Goal: Information Seeking & Learning: Learn about a topic

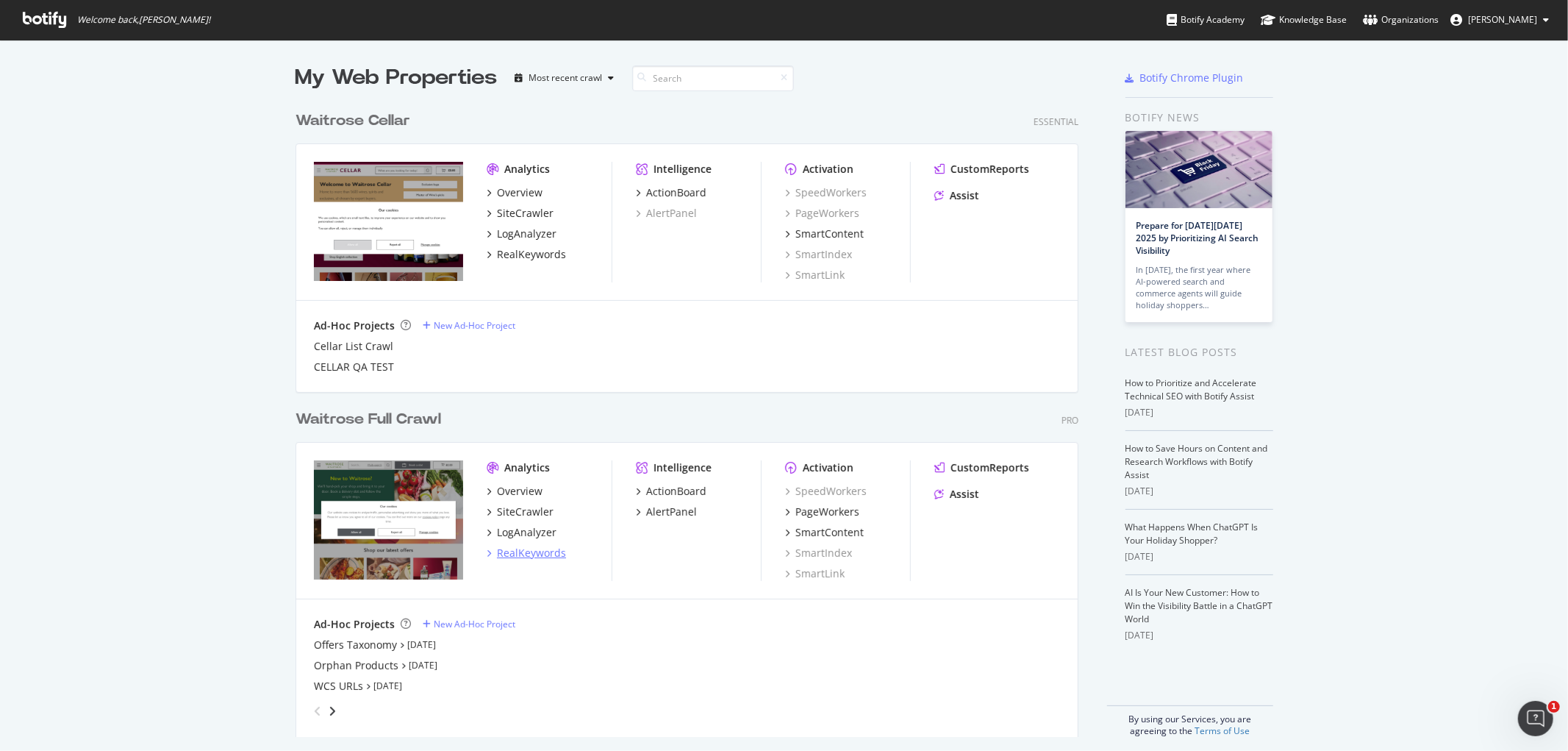
click at [550, 555] on div "RealKeywords" at bounding box center [531, 553] width 69 height 15
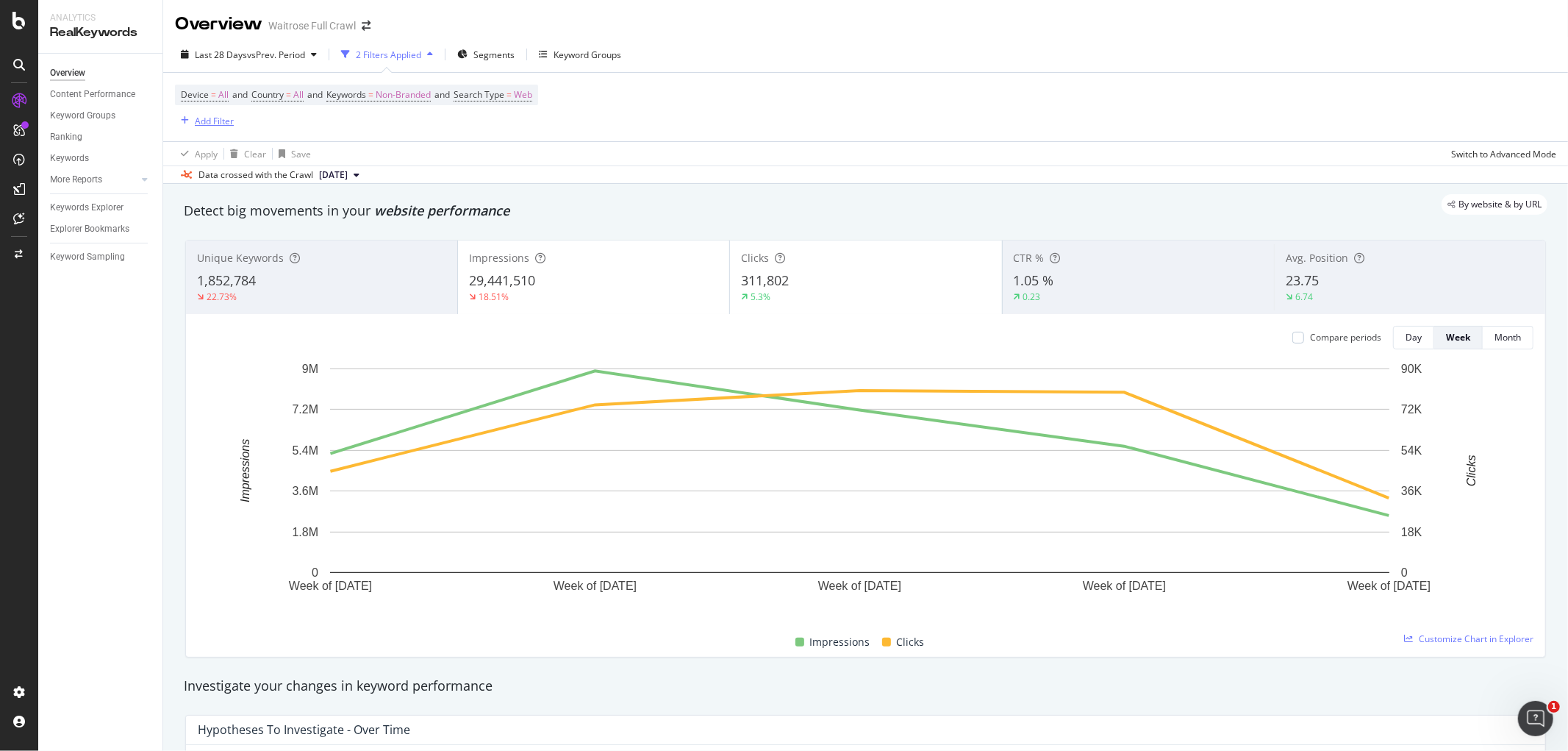
click at [232, 122] on div "Add Filter" at bounding box center [214, 120] width 39 height 12
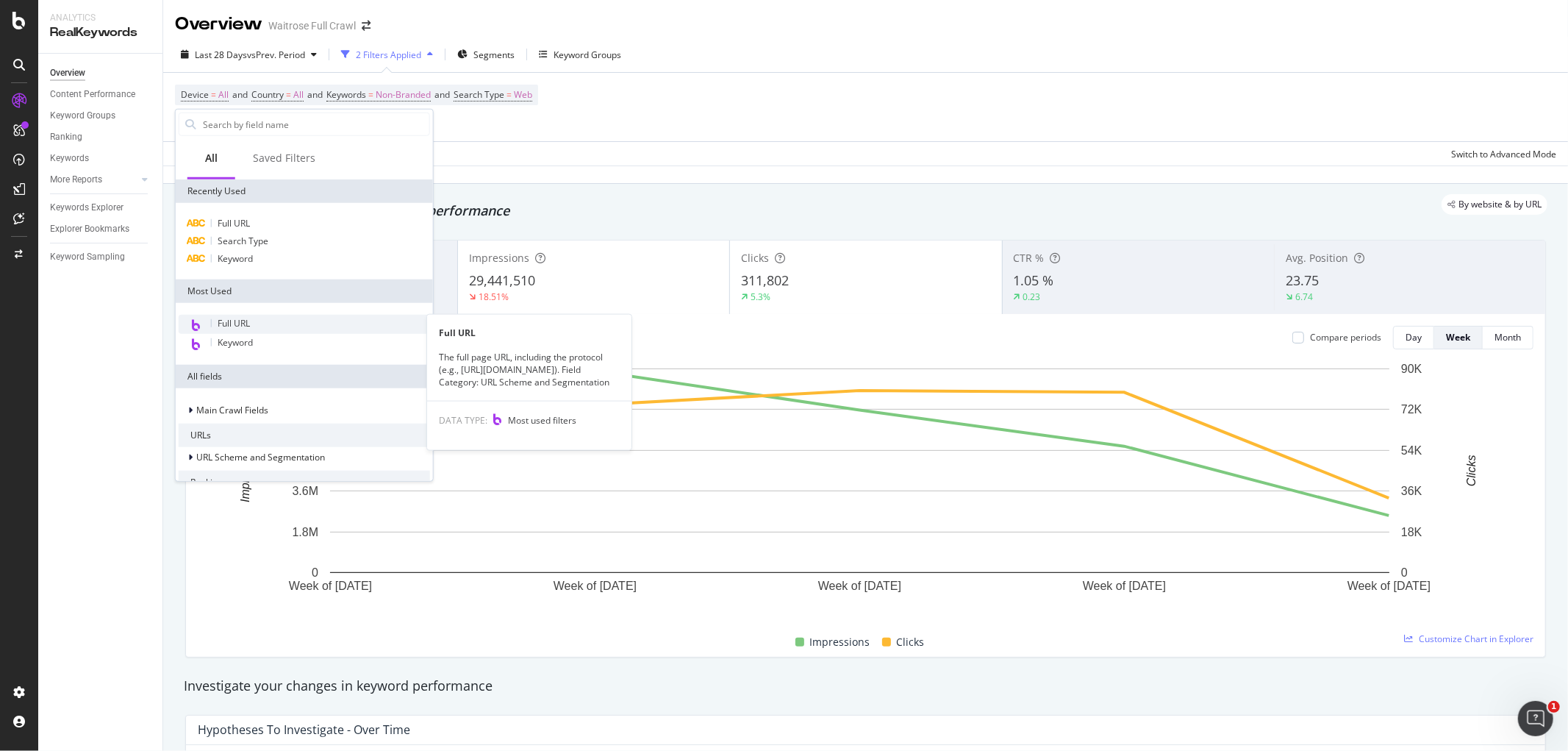
click at [248, 320] on span "Full URL" at bounding box center [233, 323] width 32 height 12
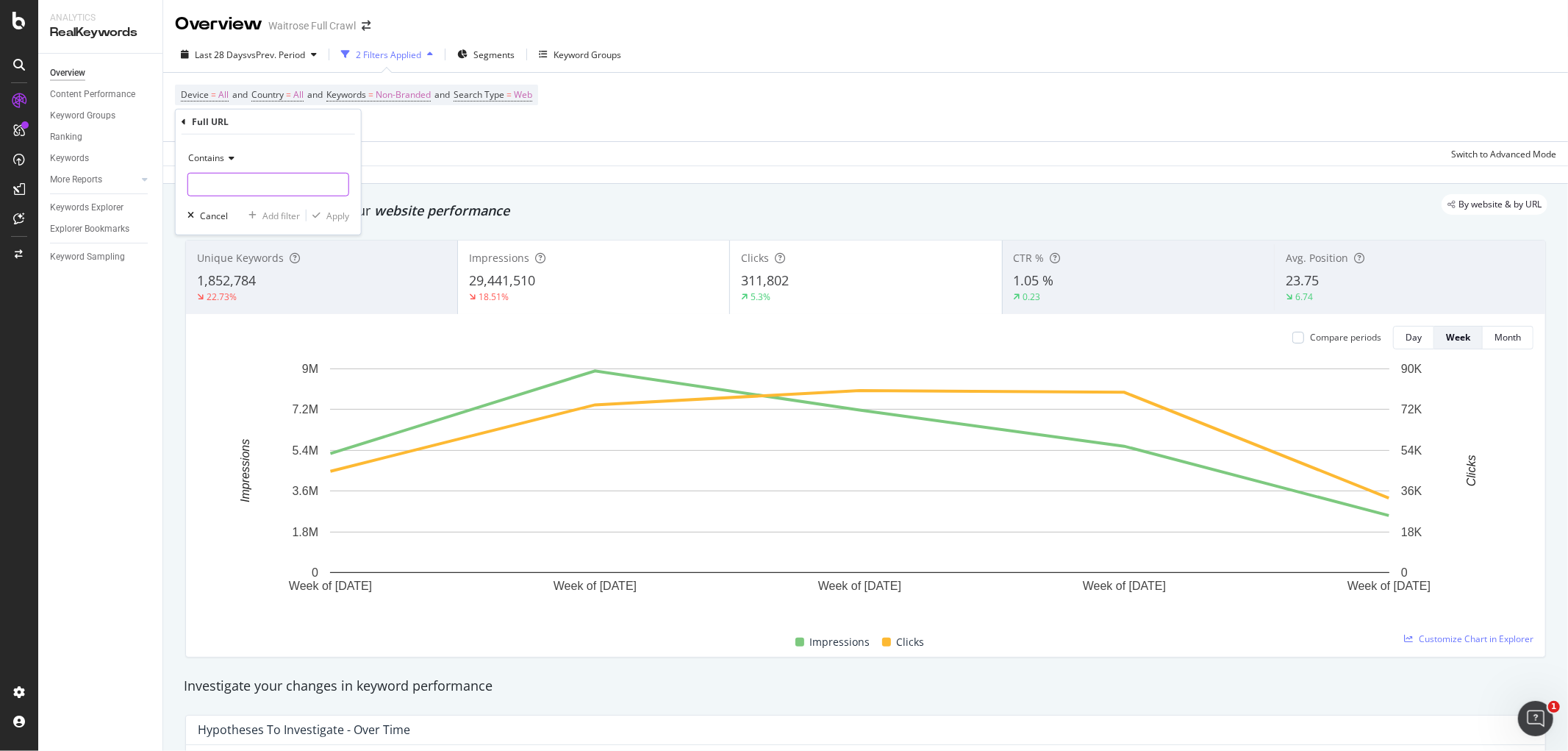
click at [252, 174] on input "text" at bounding box center [268, 184] width 161 height 24
paste input "[URL][DOMAIN_NAME]"
drag, startPoint x: 242, startPoint y: 179, endPoint x: 101, endPoint y: 180, distance: 141.0
click at [101, 180] on body "Analytics RealKeywords Overview Content Performance Keyword Groups Ranking Keyw…" at bounding box center [784, 376] width 1568 height 751
click at [224, 184] on input "[URL][DOMAIN_NAME]" at bounding box center [257, 184] width 139 height 24
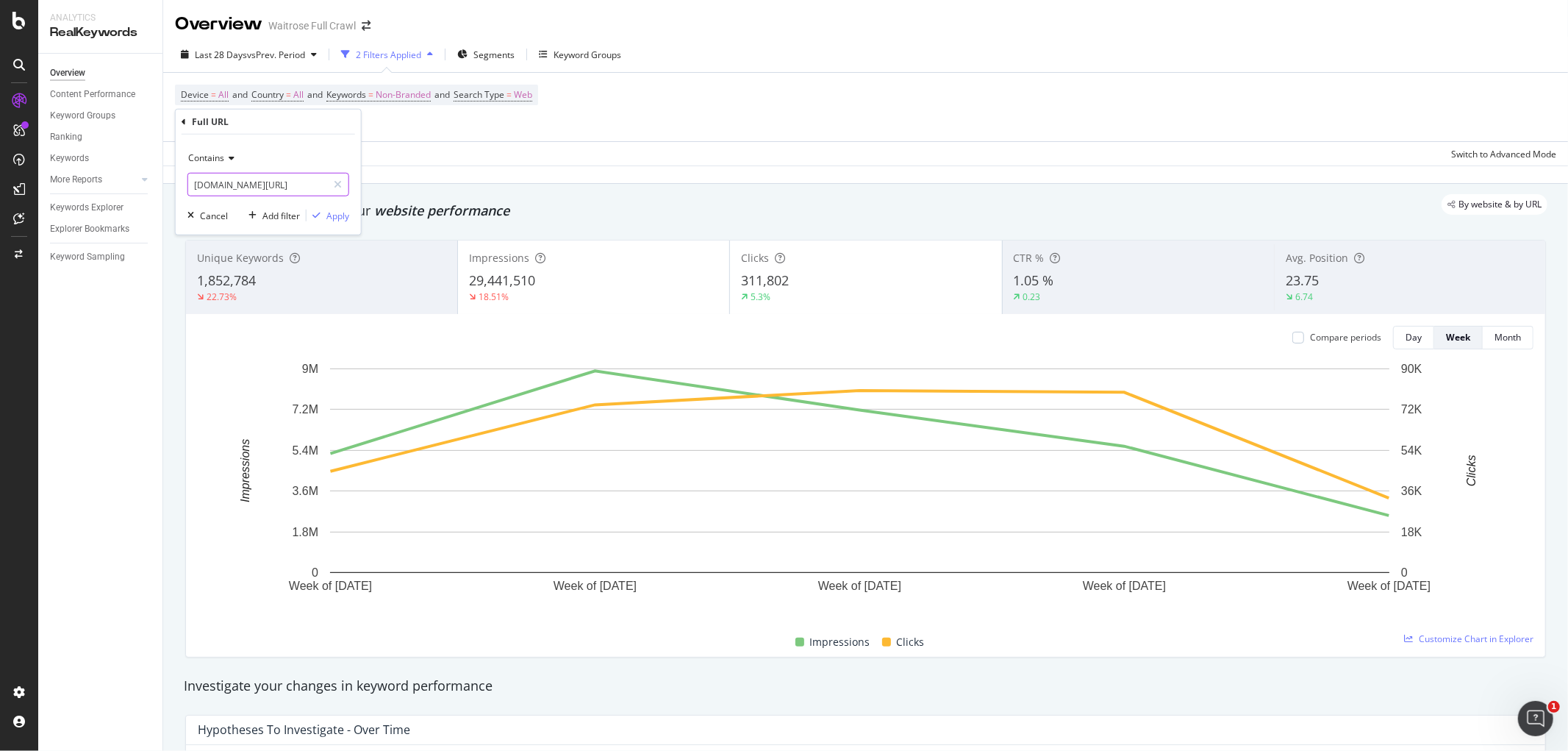
type input "[DOMAIN_NAME][URL]"
click at [233, 163] on div "Contains" at bounding box center [268, 157] width 161 height 24
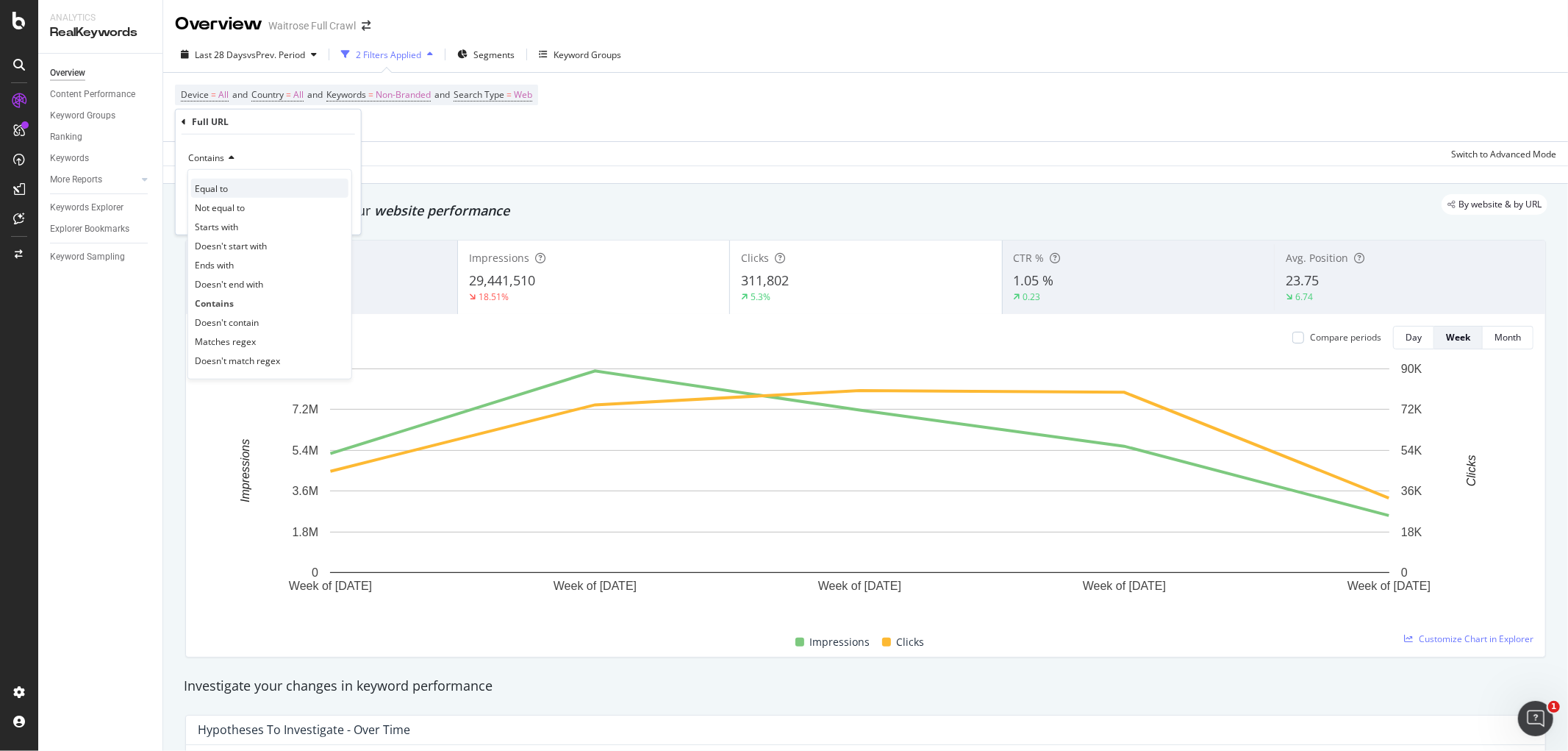
click at [222, 189] on span "Equal to" at bounding box center [211, 187] width 33 height 12
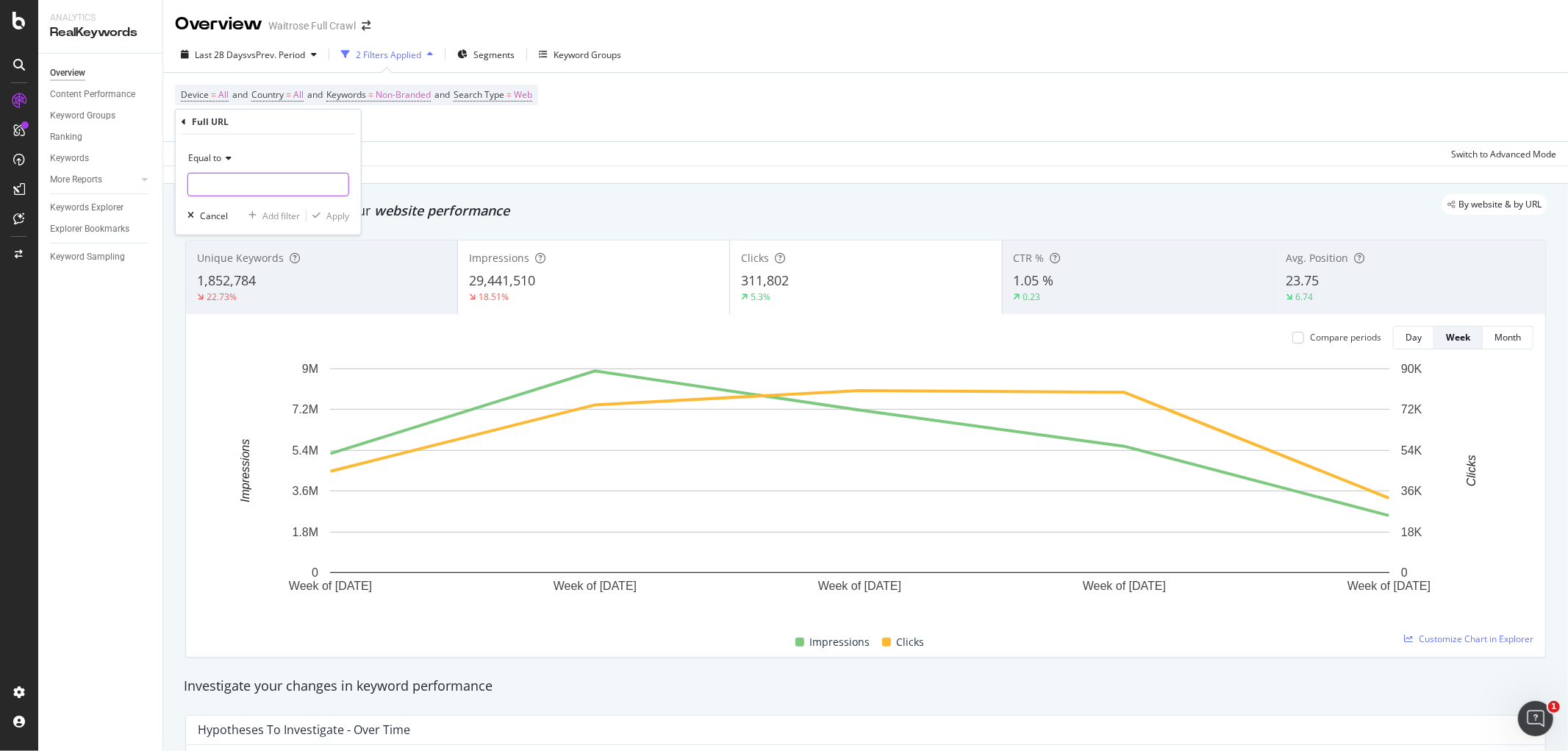
click at [272, 191] on input "text" at bounding box center [268, 184] width 161 height 24
paste input "[URL][DOMAIN_NAME]"
drag, startPoint x: 259, startPoint y: 185, endPoint x: 62, endPoint y: 187, distance: 197.0
click at [62, 187] on body "Analytics RealKeywords Overview Content Performance Keyword Groups Ranking Keyw…" at bounding box center [784, 376] width 1568 height 751
click at [224, 179] on input "[URL][DOMAIN_NAME]" at bounding box center [257, 184] width 139 height 24
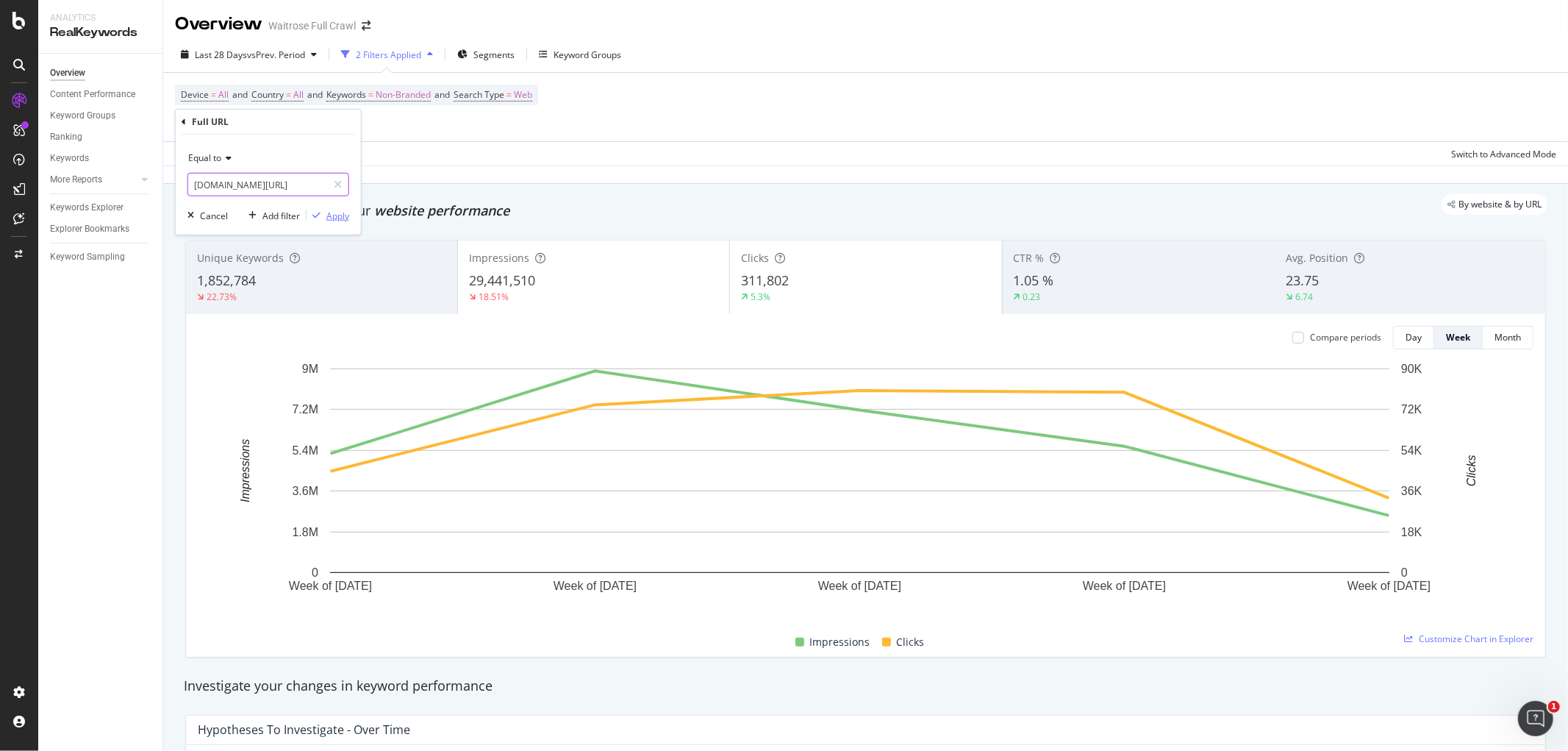
type input "[DOMAIN_NAME][URL]"
click at [327, 210] on div "Apply" at bounding box center [337, 214] width 23 height 12
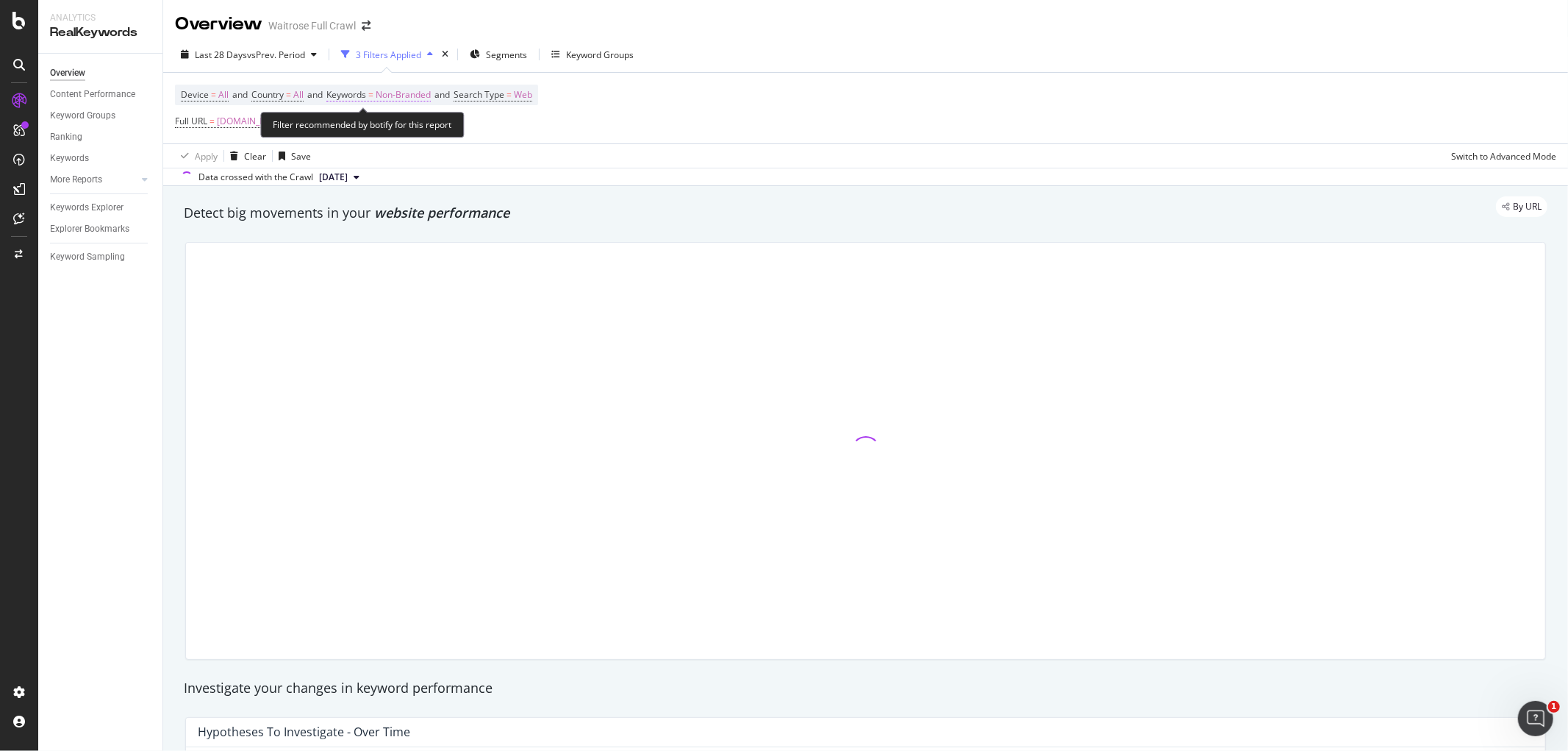
click at [409, 101] on span "Non-Branded" at bounding box center [403, 94] width 55 height 20
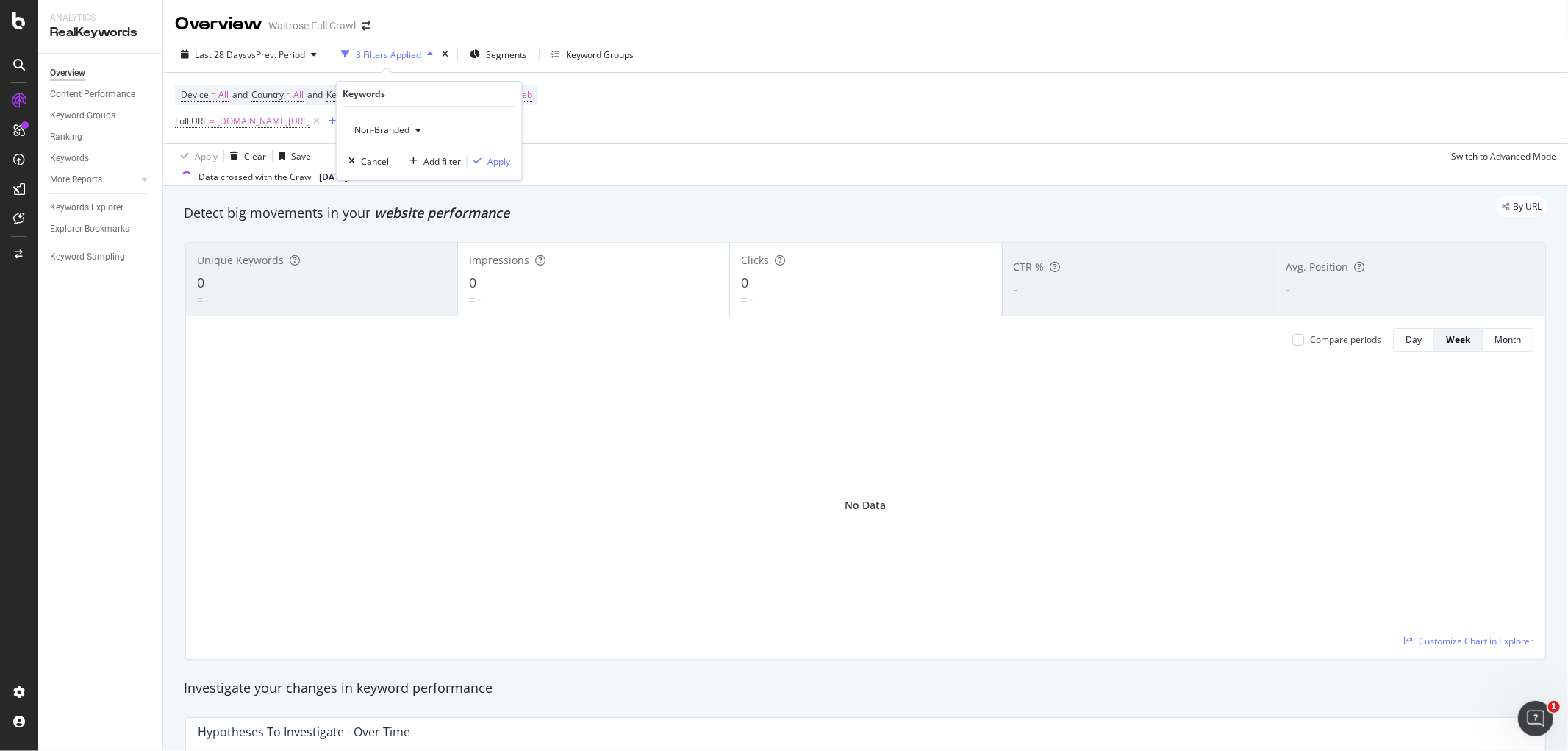
click at [407, 135] on div "Non-Branded" at bounding box center [388, 130] width 79 height 22
click at [388, 237] on div "All" at bounding box center [435, 244] width 174 height 21
click at [493, 152] on div "All Cancel Add filter Apply" at bounding box center [429, 143] width 185 height 74
click at [495, 167] on div "Apply" at bounding box center [499, 161] width 23 height 12
click at [360, 98] on span "Keywords" at bounding box center [345, 94] width 40 height 12
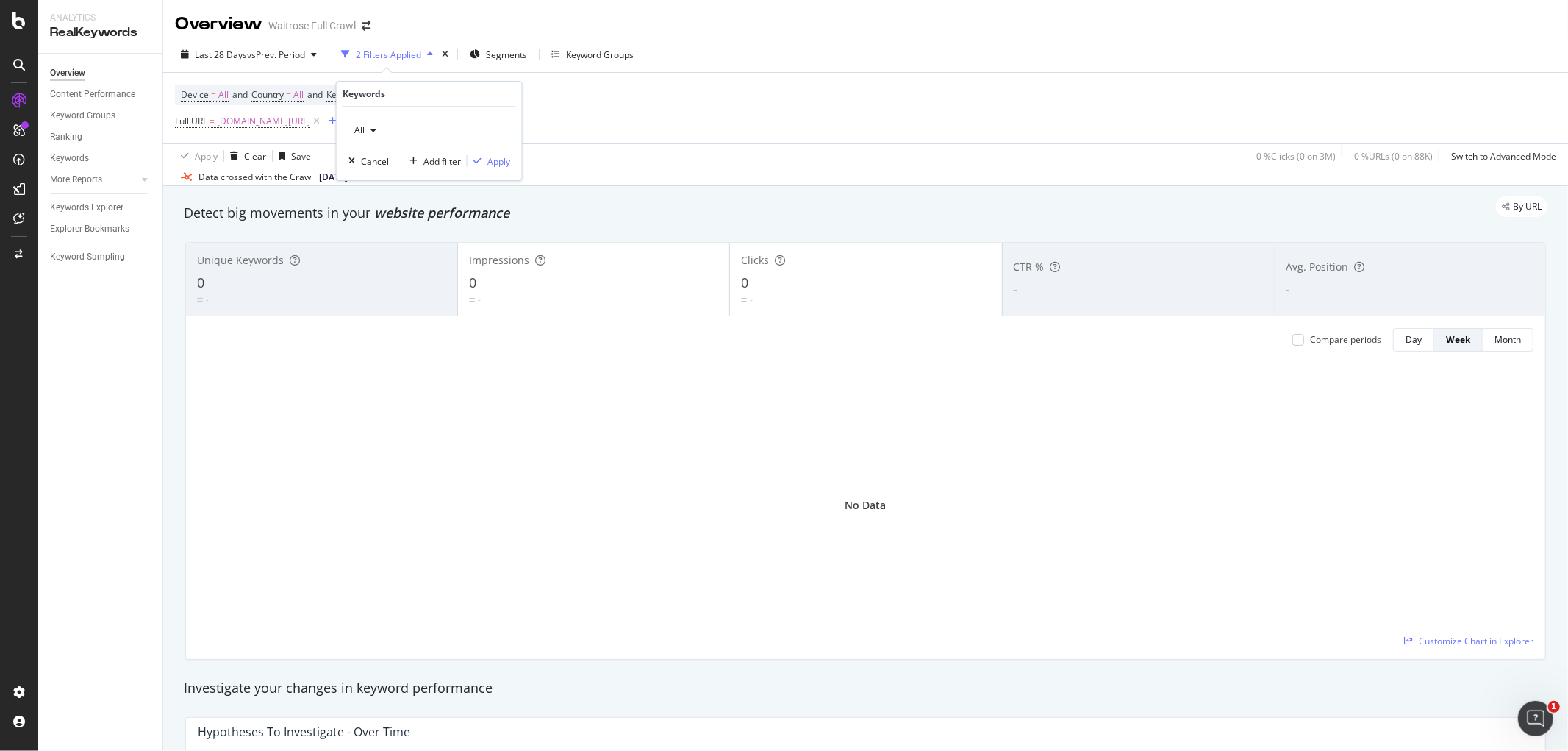
click at [375, 138] on div "All" at bounding box center [366, 130] width 34 height 22
click at [379, 171] on div "Branded" at bounding box center [435, 180] width 174 height 21
click at [492, 160] on div "Apply" at bounding box center [499, 161] width 23 height 12
click at [405, 90] on span "Branded" at bounding box center [393, 94] width 36 height 20
click at [405, 133] on div "button" at bounding box center [398, 130] width 18 height 9
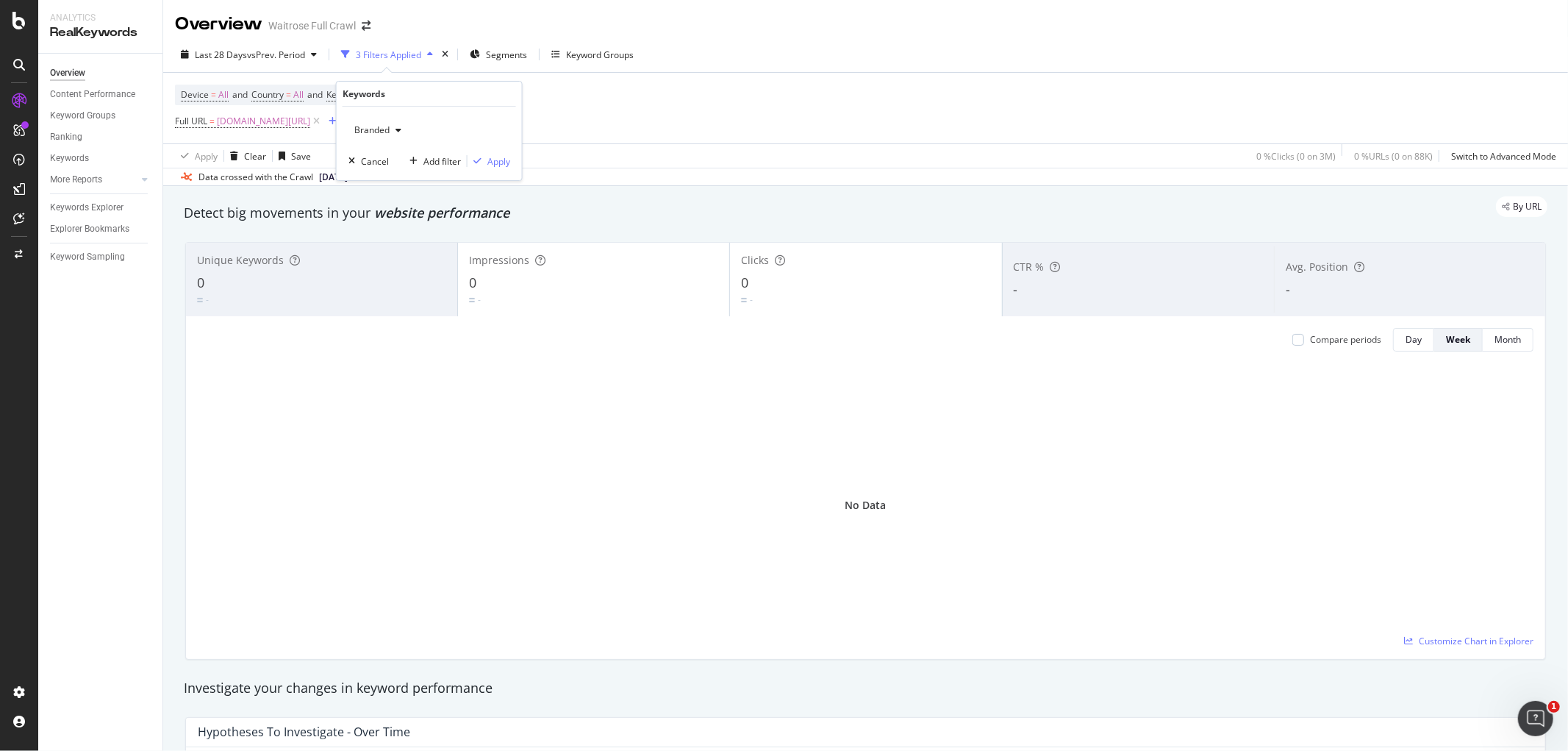
click at [382, 132] on span "Branded" at bounding box center [369, 129] width 41 height 12
click at [383, 240] on span "All" at bounding box center [435, 245] width 150 height 13
click at [503, 158] on div "Apply" at bounding box center [499, 161] width 23 height 12
click at [290, 122] on span "[DOMAIN_NAME][URL]" at bounding box center [263, 121] width 93 height 20
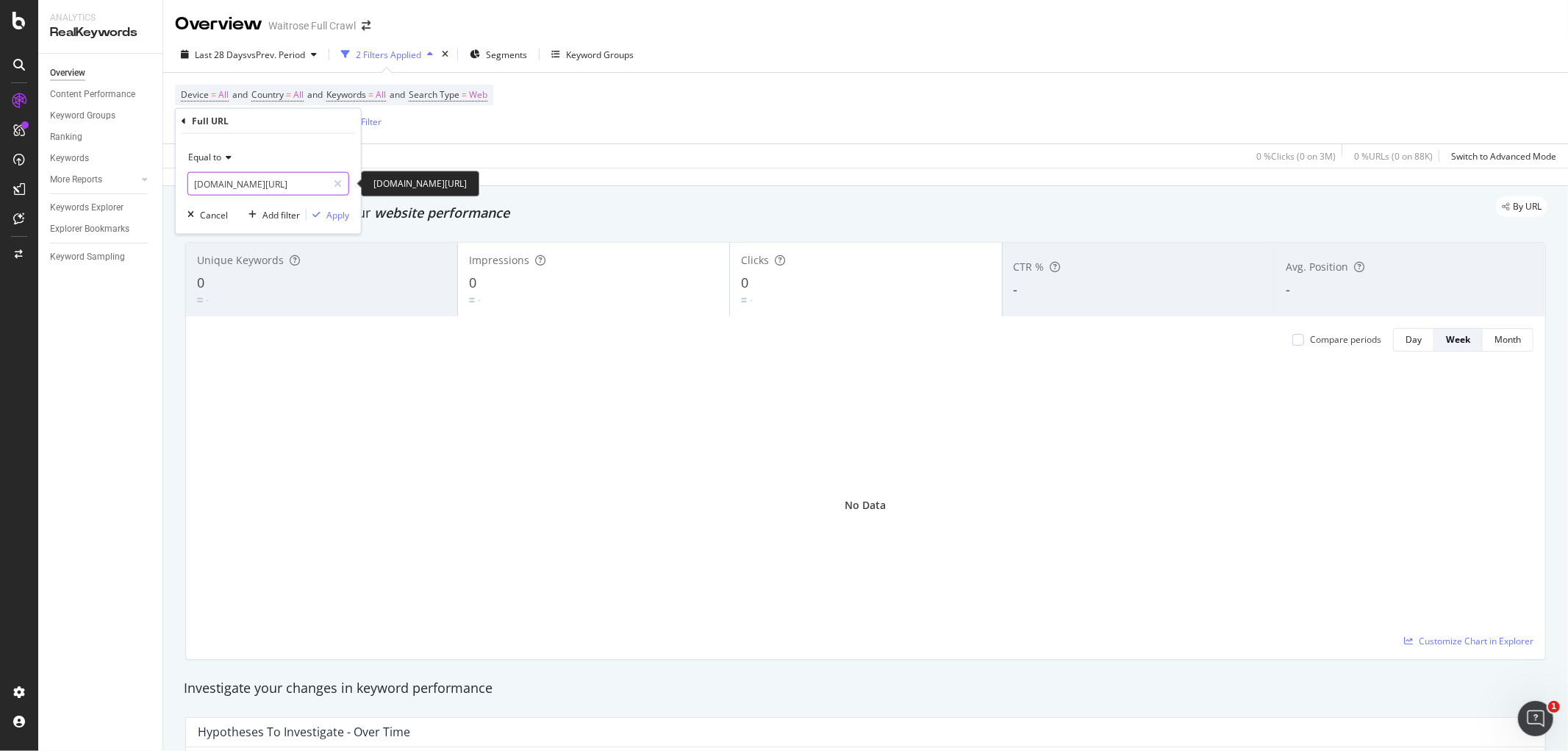
click at [208, 185] on input "[DOMAIN_NAME][URL]" at bounding box center [257, 183] width 139 height 24
paste input "https://"
type input "[URL][DOMAIN_NAME]"
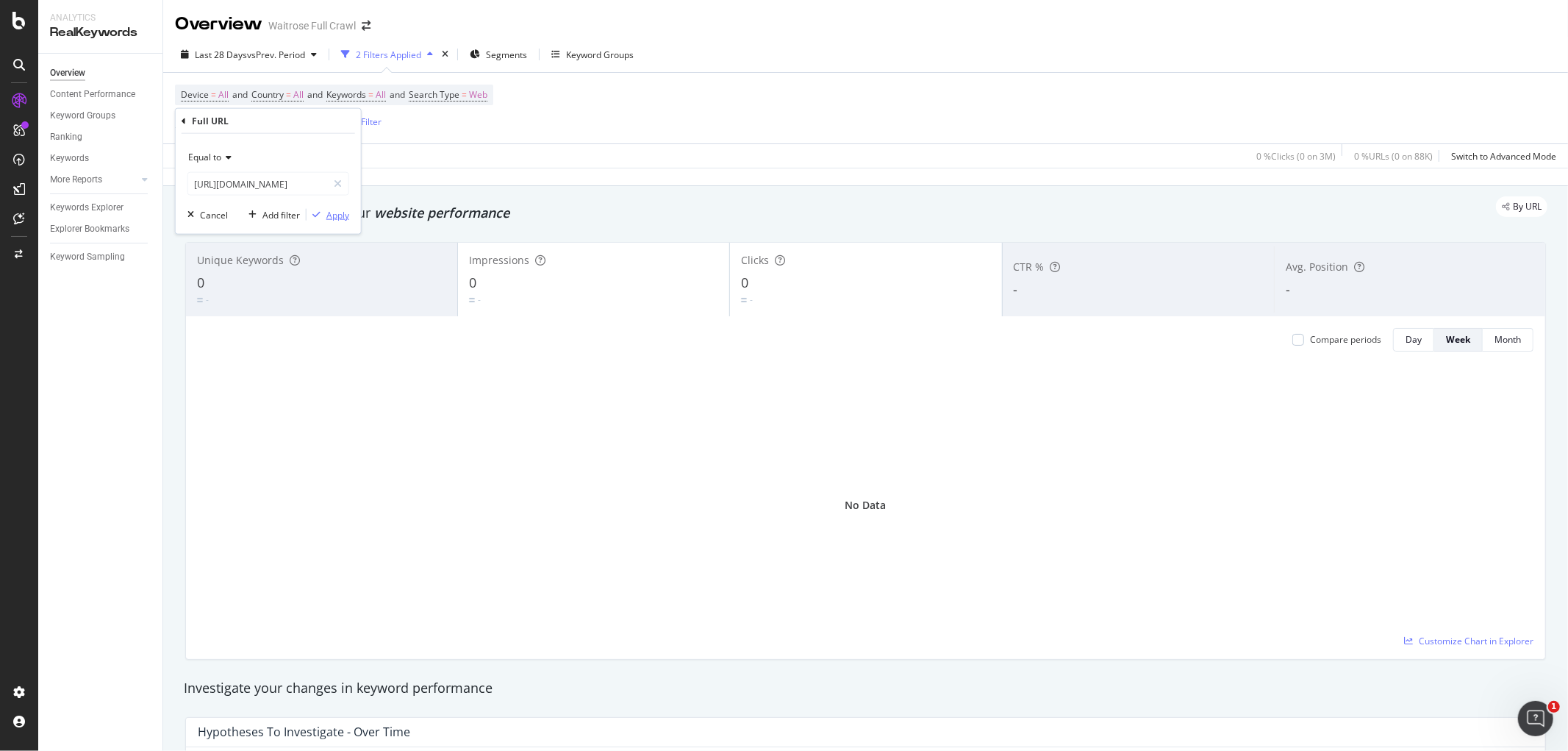
click at [336, 214] on div "Apply" at bounding box center [337, 214] width 23 height 12
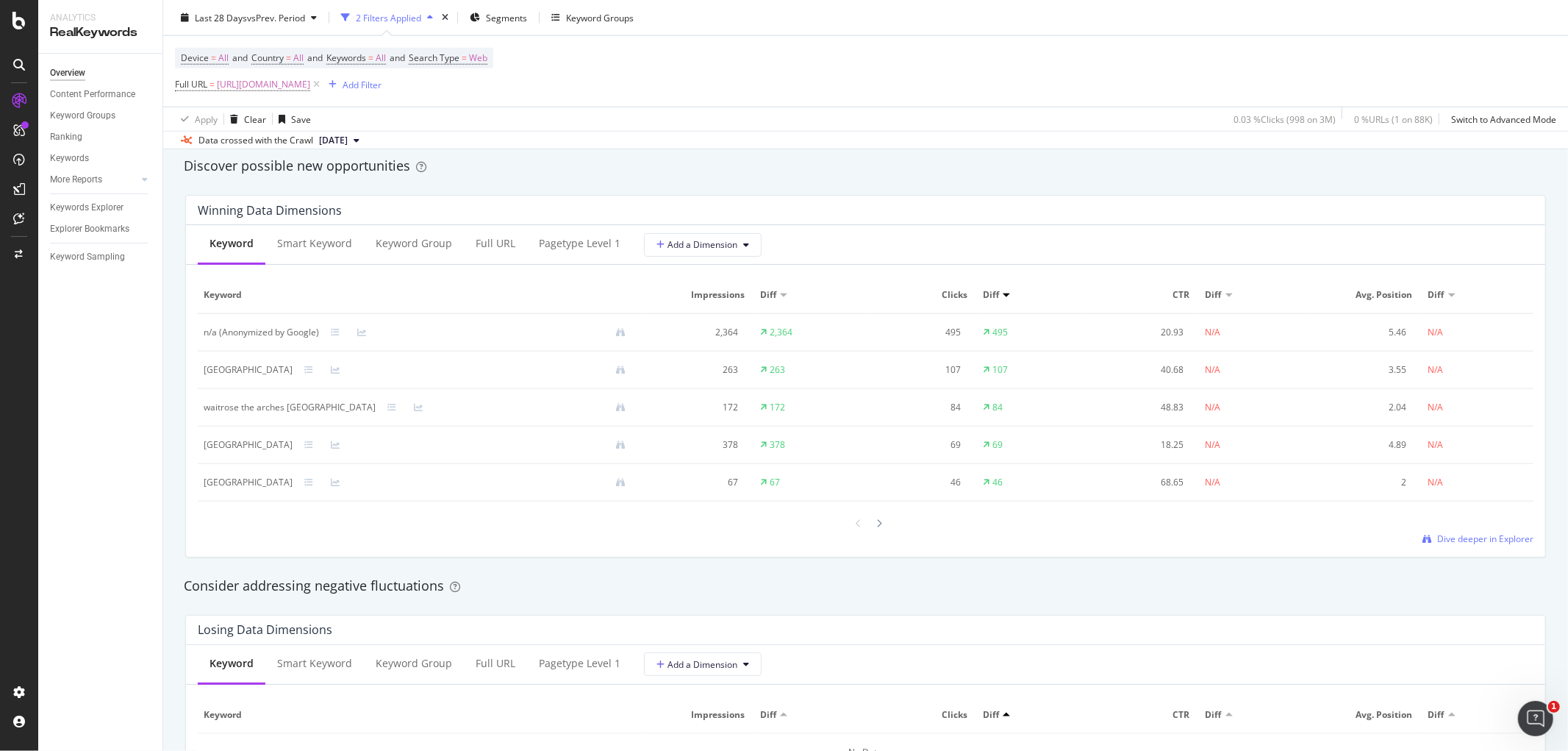
scroll to position [1144, 0]
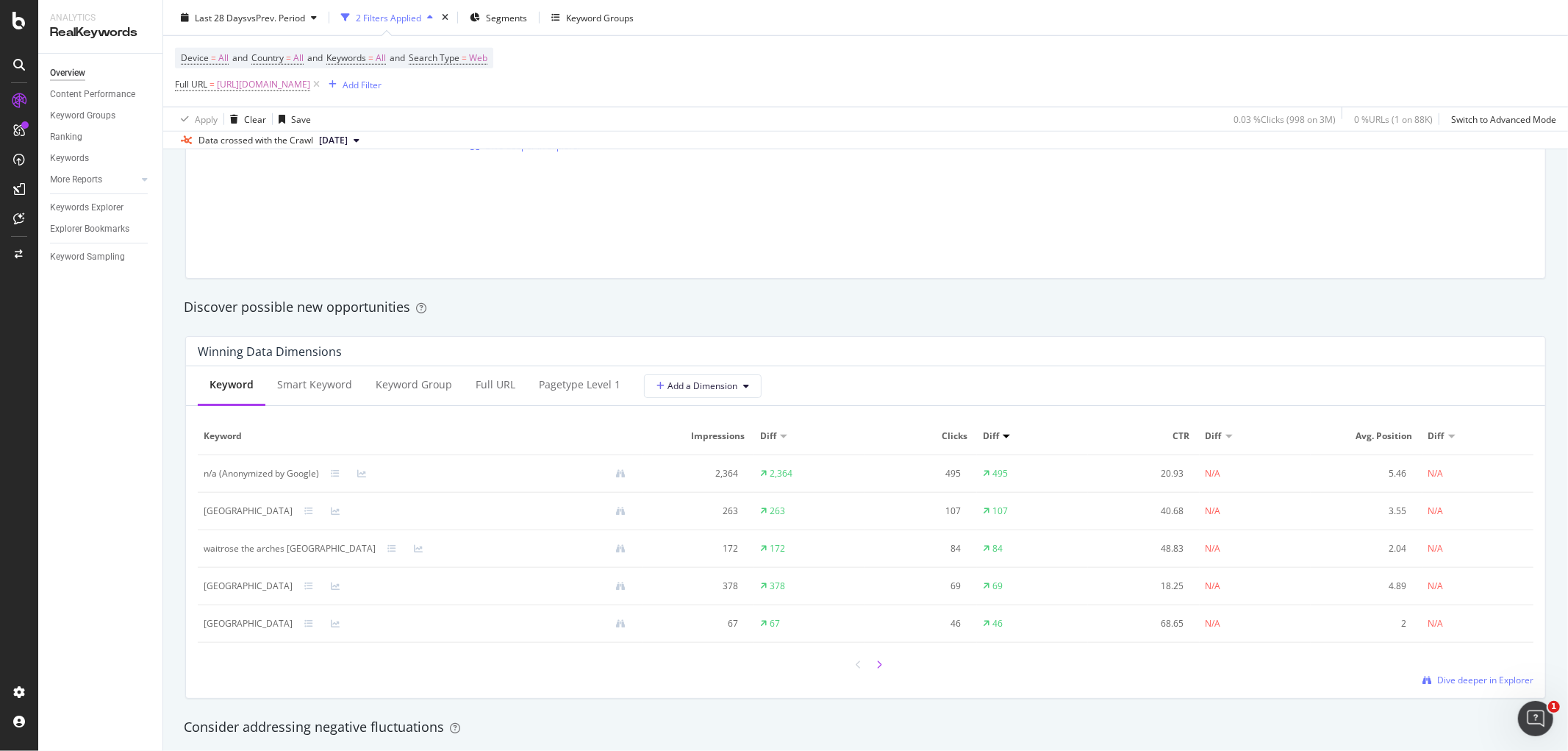
click at [876, 667] on icon at bounding box center [879, 664] width 6 height 9
click at [856, 669] on icon at bounding box center [859, 664] width 6 height 9
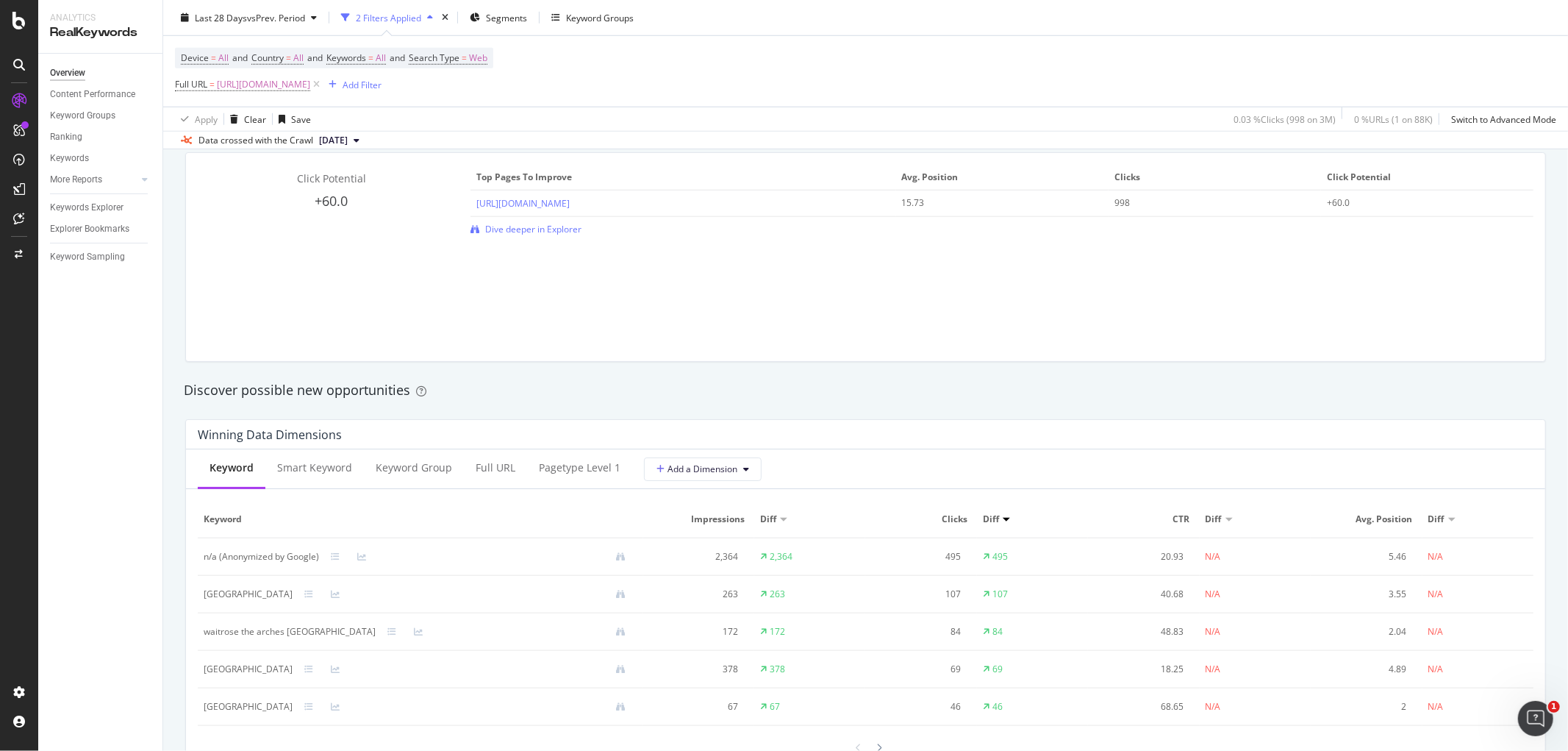
scroll to position [980, 0]
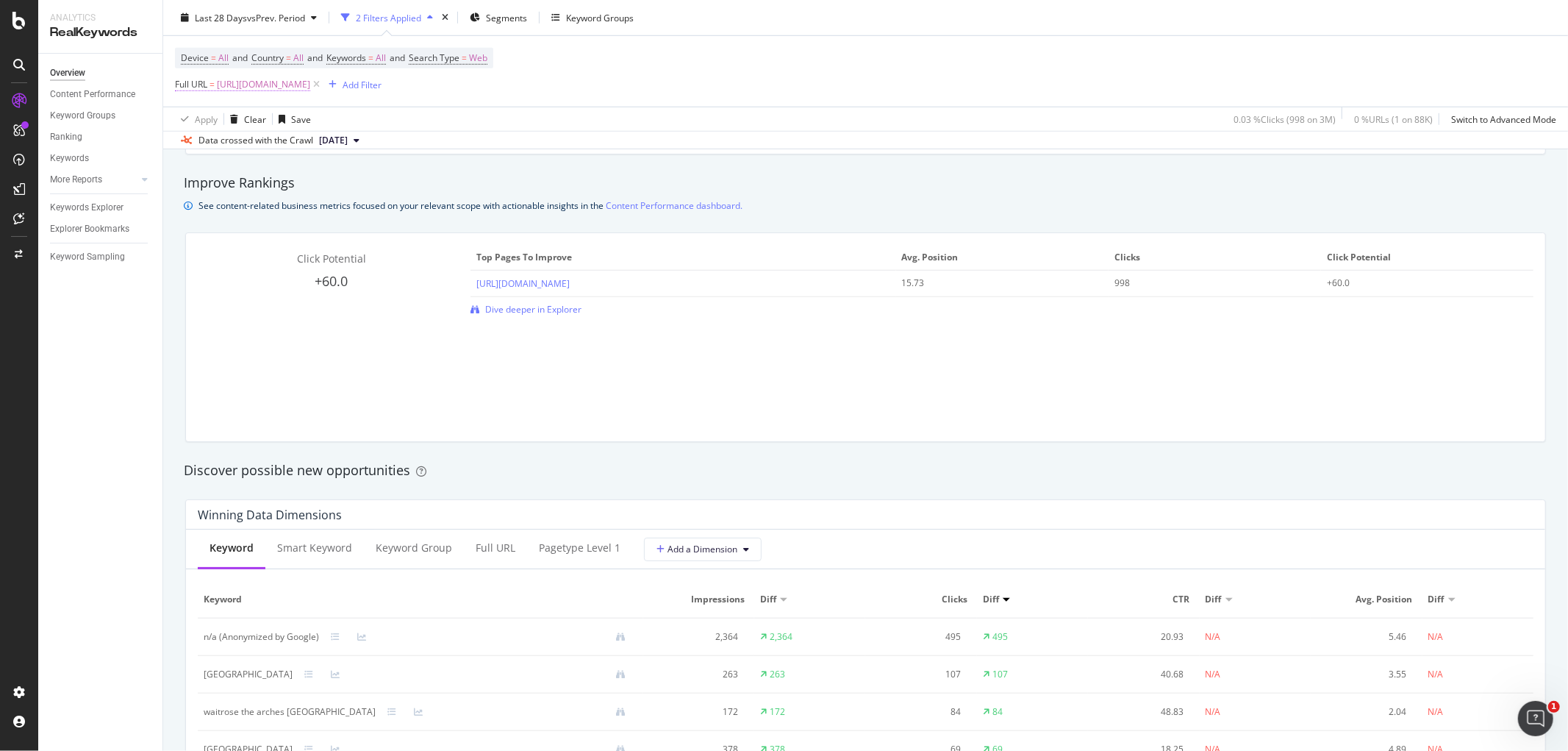
click at [311, 87] on span "[URL][DOMAIN_NAME]" at bounding box center [263, 84] width 93 height 20
click at [192, 84] on div "Full URL" at bounding box center [210, 84] width 36 height 12
click at [184, 82] on icon at bounding box center [183, 84] width 4 height 9
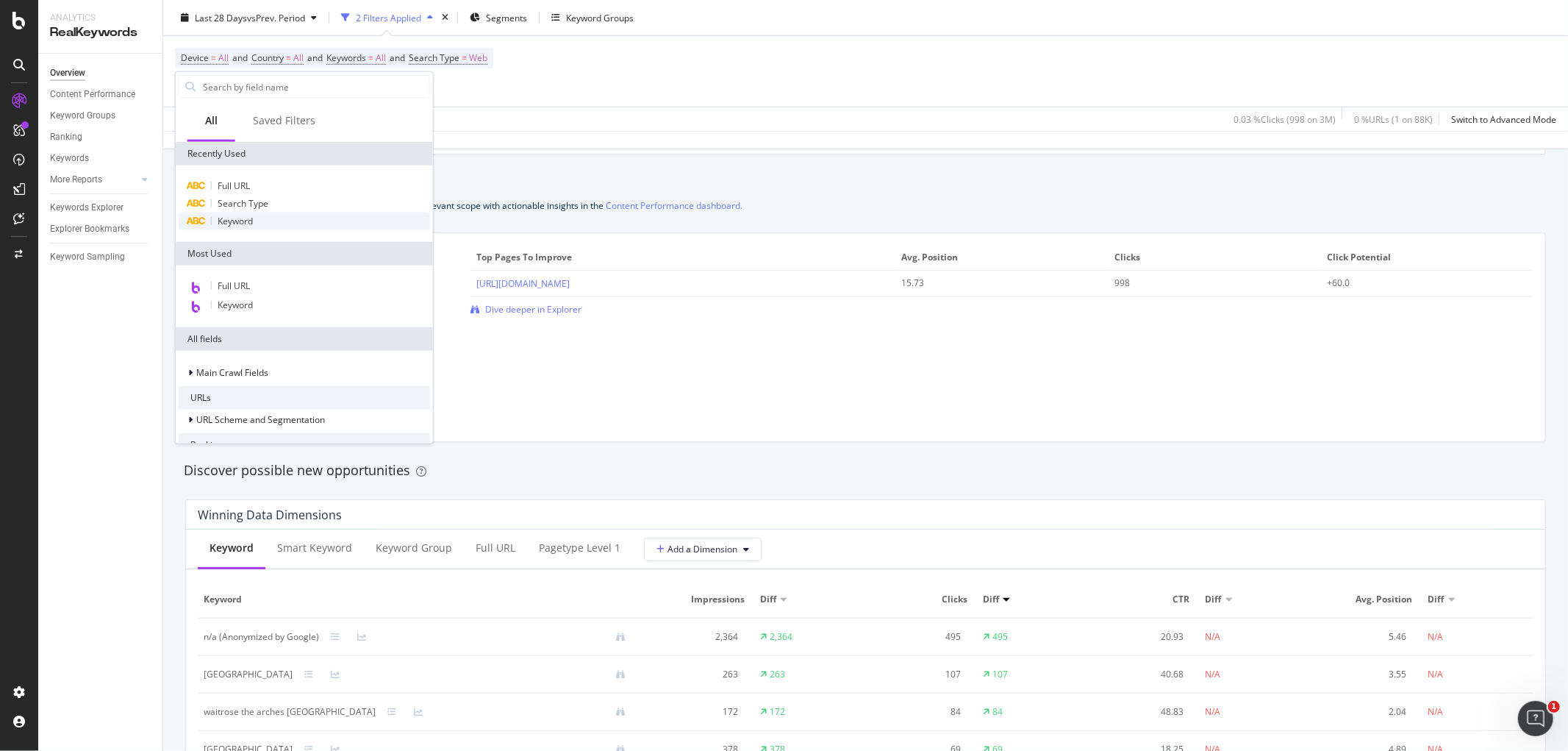
click at [282, 222] on div "Keyword" at bounding box center [304, 221] width 251 height 18
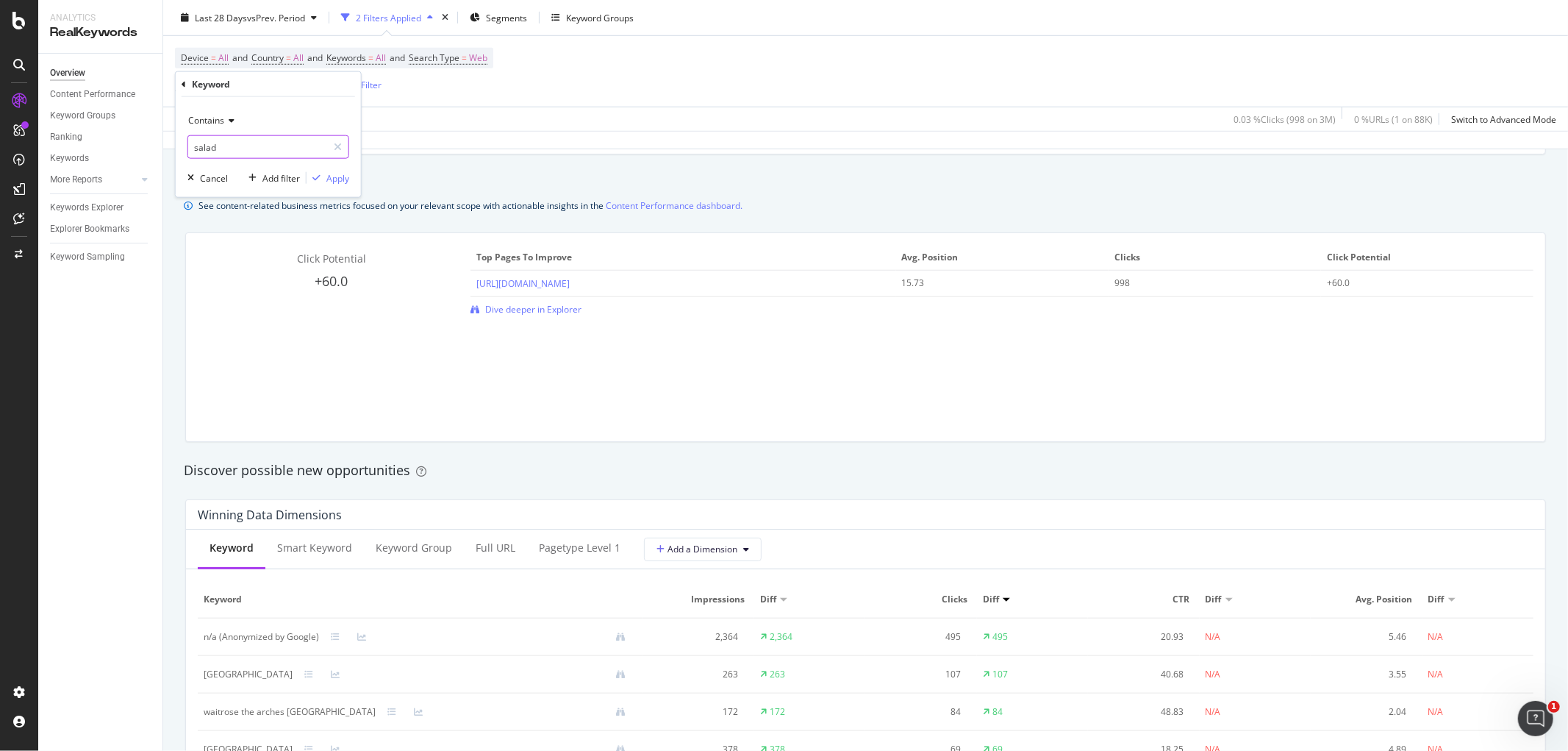
click at [238, 150] on input "salad" at bounding box center [257, 147] width 139 height 24
type input "the arches"
click at [328, 178] on div "Apply" at bounding box center [337, 177] width 23 height 12
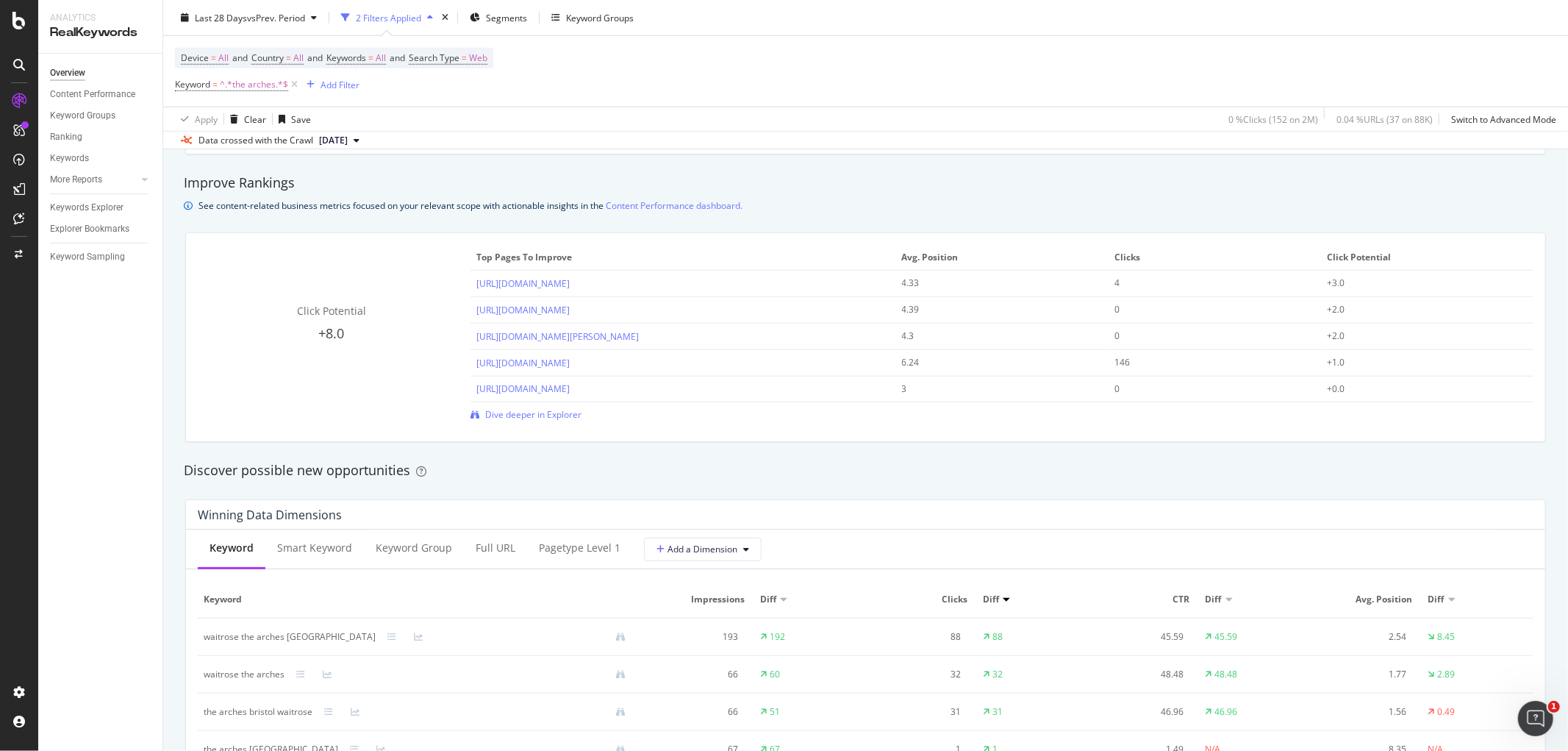
scroll to position [1144, 0]
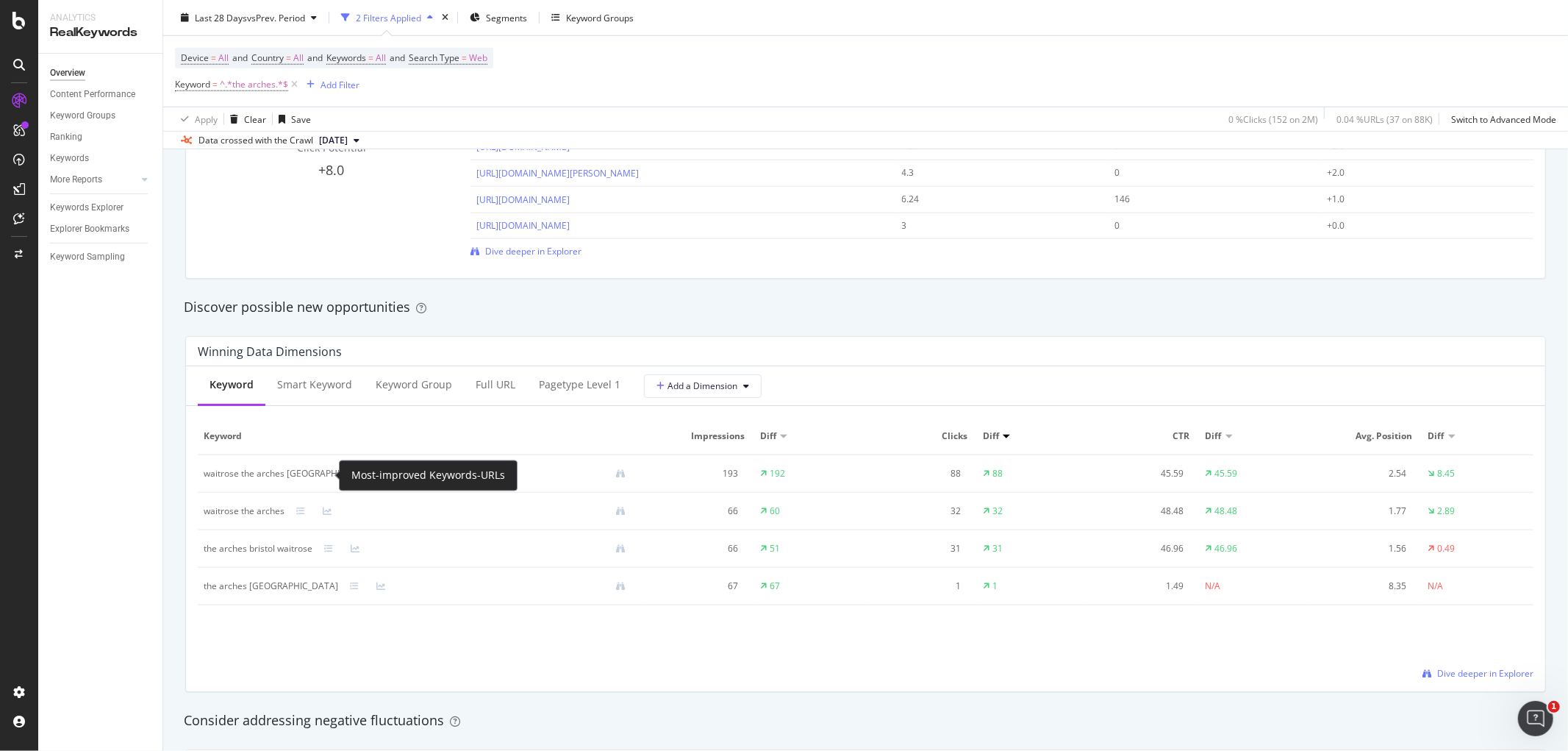
click at [388, 474] on icon at bounding box center [392, 473] width 9 height 9
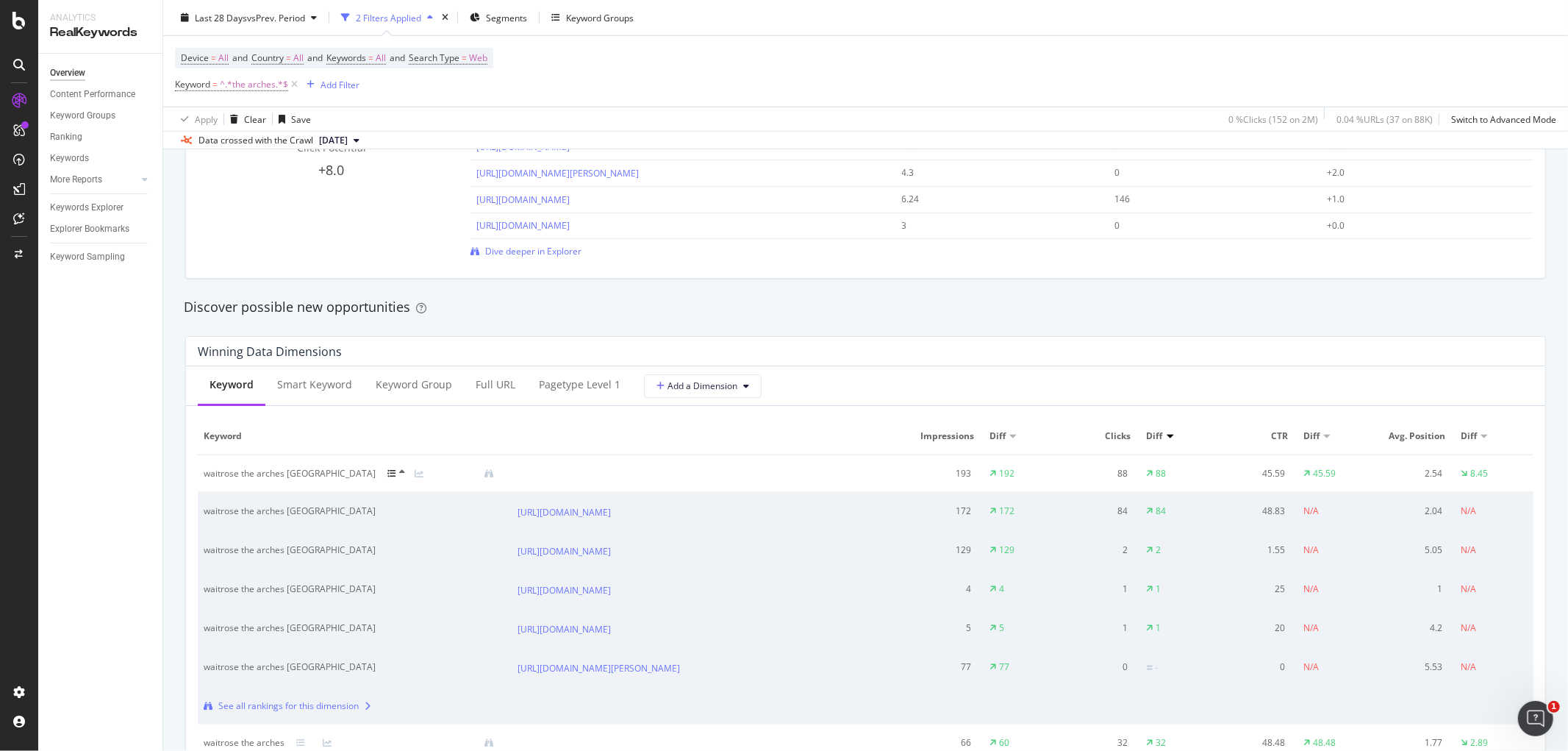
scroll to position [1225, 0]
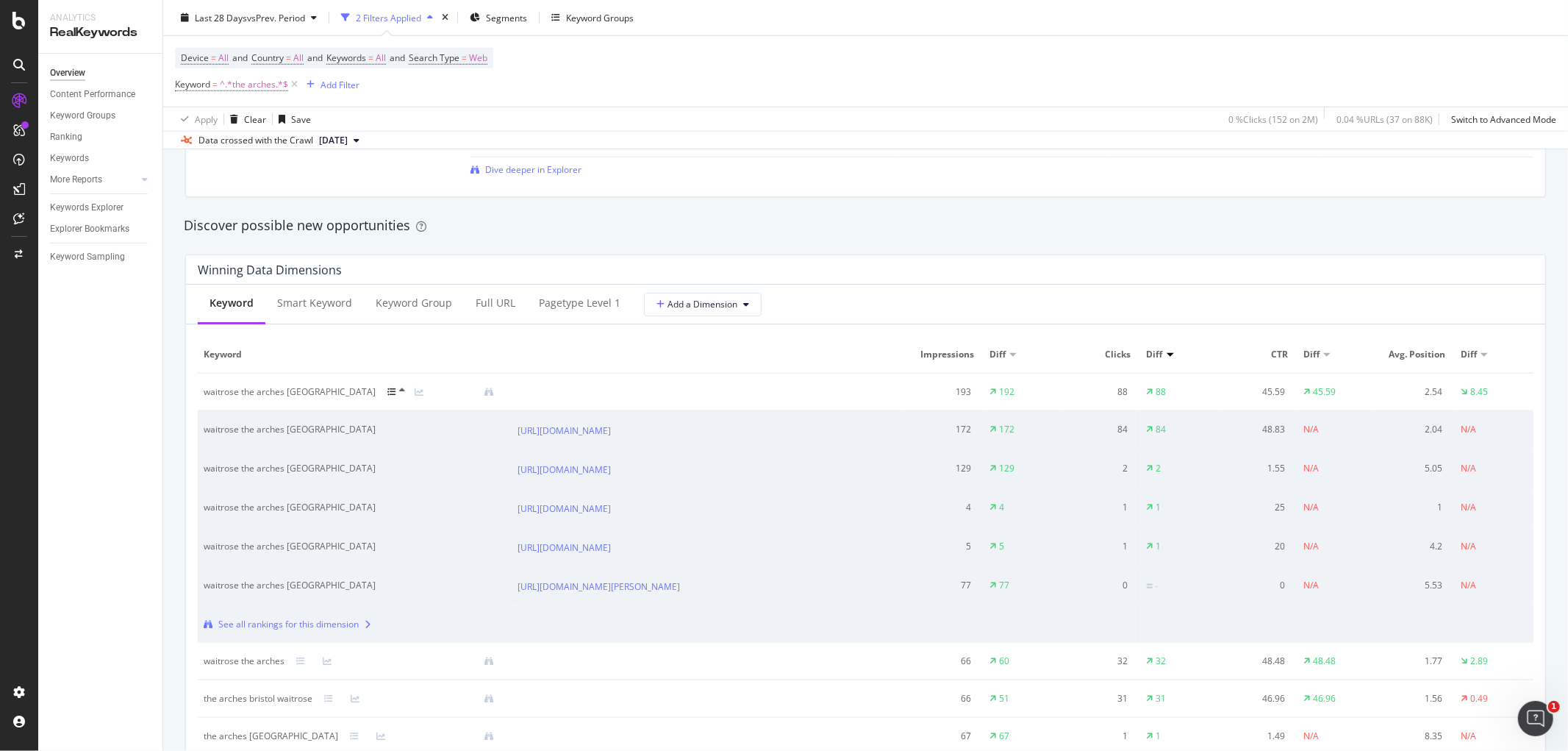
click at [399, 389] on icon at bounding box center [401, 390] width 6 height 9
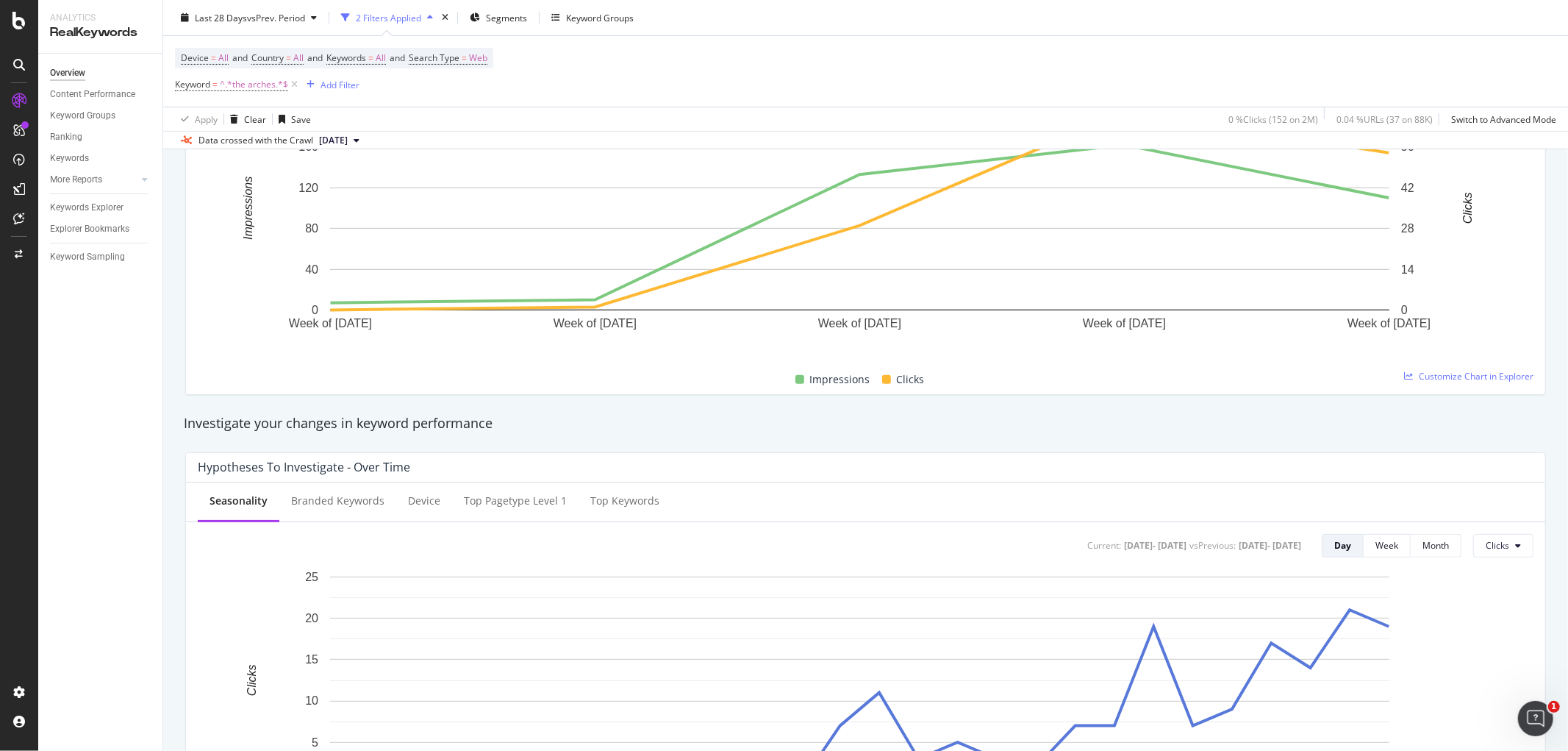
scroll to position [0, 0]
